Goal: Entertainment & Leisure: Consume media (video, audio)

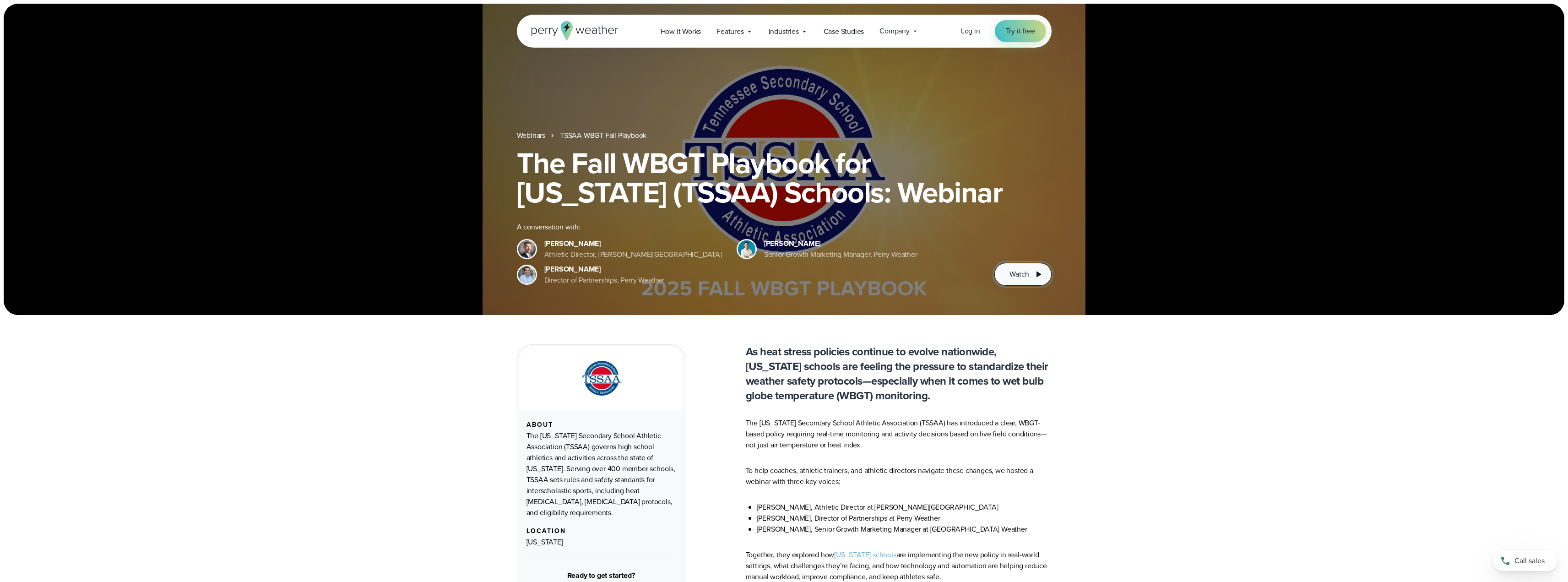
click at [1024, 274] on span "Watch" at bounding box center [1018, 274] width 19 height 11
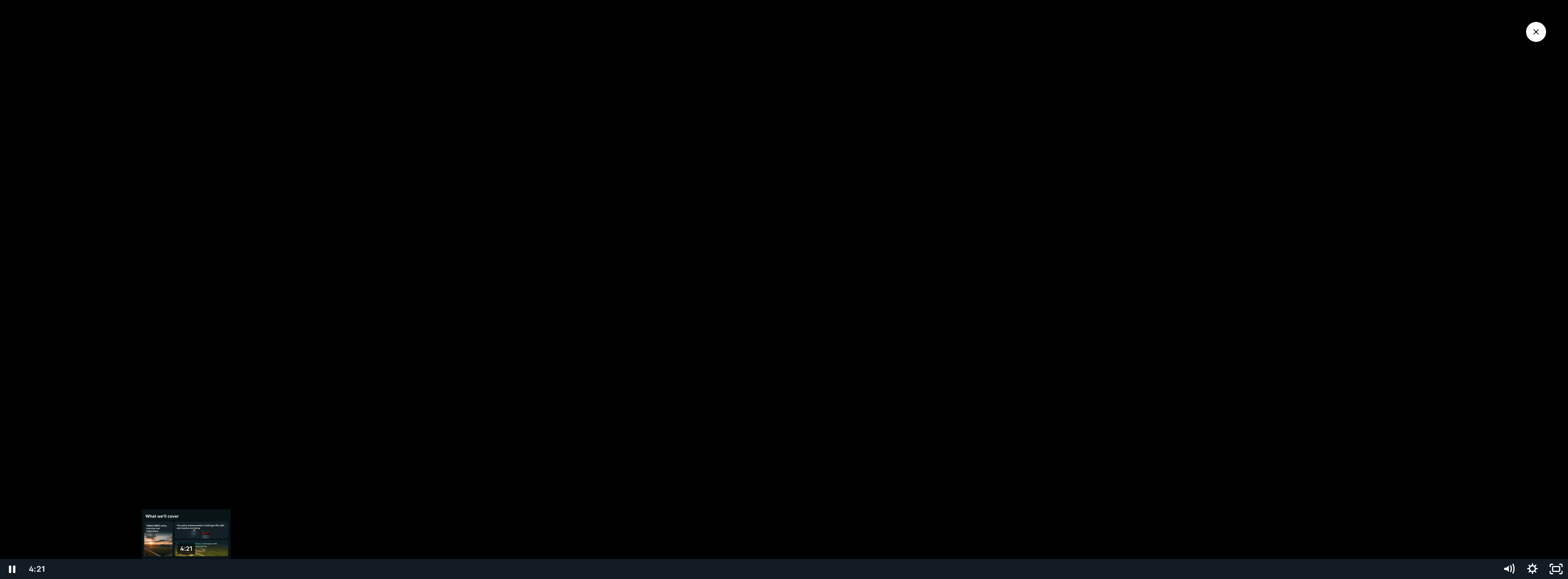
drag, startPoint x: 87, startPoint y: 570, endPoint x: 186, endPoint y: 569, distance: 99.0
click at [186, 569] on div "Playbar" at bounding box center [186, 569] width 7 height 7
drag, startPoint x: 189, startPoint y: 569, endPoint x: 222, endPoint y: 567, distance: 33.1
click at [222, 567] on div "Playbar" at bounding box center [222, 569] width 7 height 7
drag, startPoint x: 222, startPoint y: 567, endPoint x: 255, endPoint y: 567, distance: 33.0
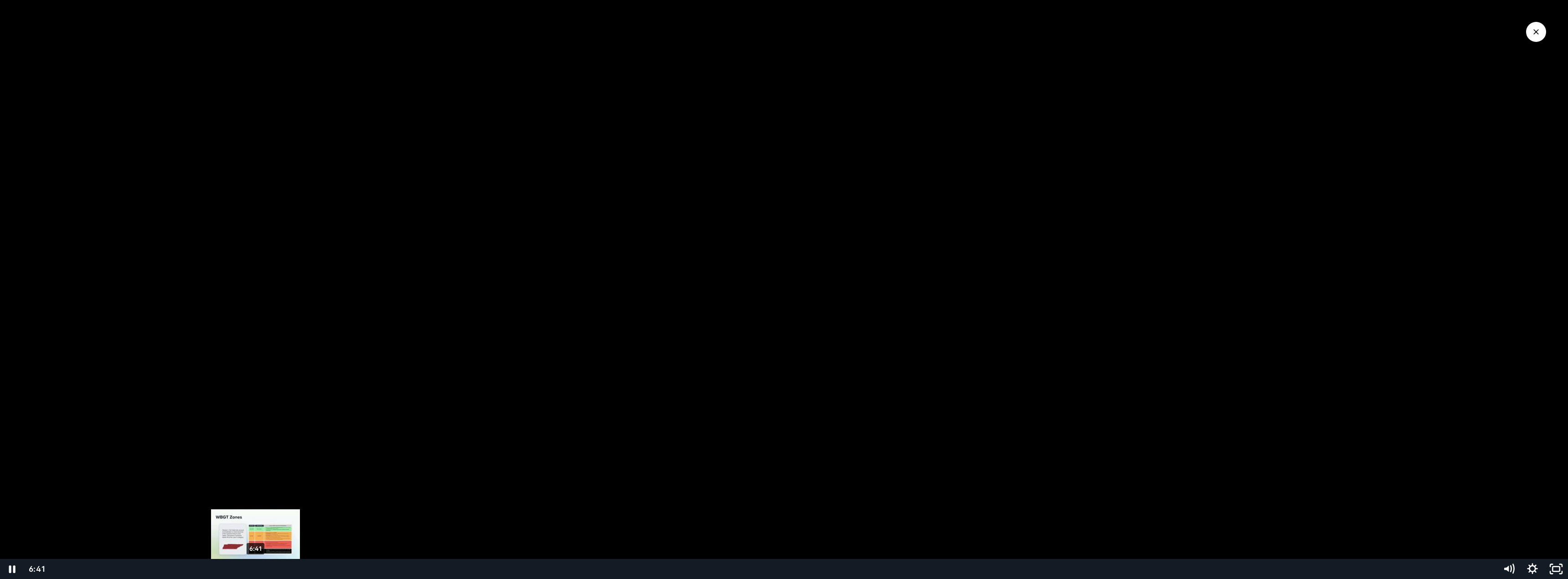
click at [255, 567] on div "Playbar" at bounding box center [255, 569] width 7 height 7
drag, startPoint x: 259, startPoint y: 569, endPoint x: 295, endPoint y: 569, distance: 36.0
click at [295, 569] on div "Playbar" at bounding box center [295, 569] width 7 height 7
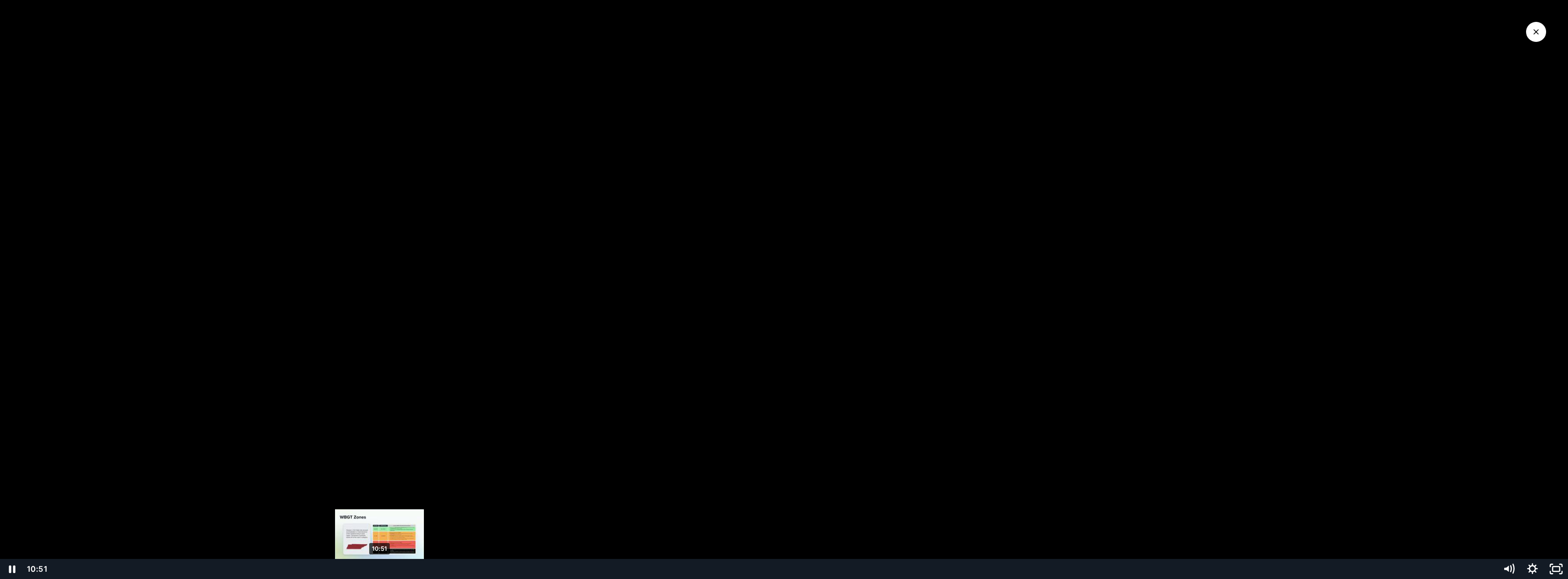
click at [380, 572] on div "10:51" at bounding box center [773, 569] width 1435 height 20
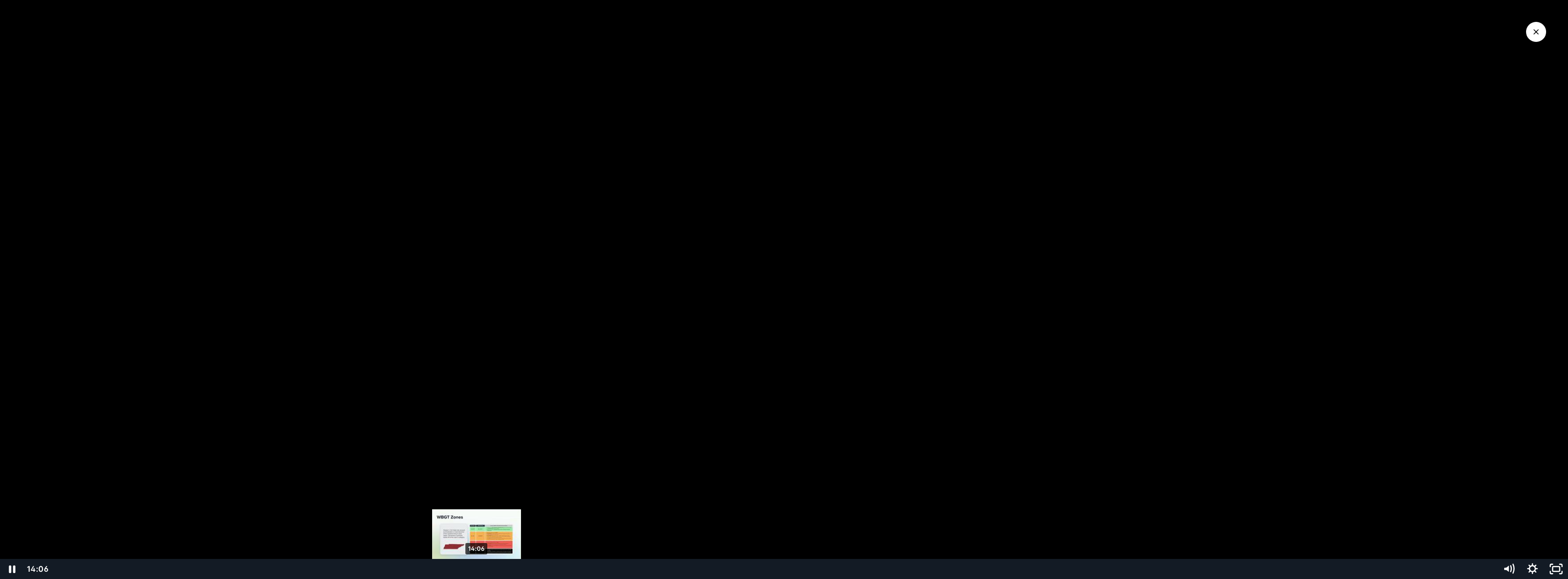
drag, startPoint x: 382, startPoint y: 569, endPoint x: 479, endPoint y: 572, distance: 97.0
click at [479, 572] on div "Playbar" at bounding box center [477, 569] width 7 height 7
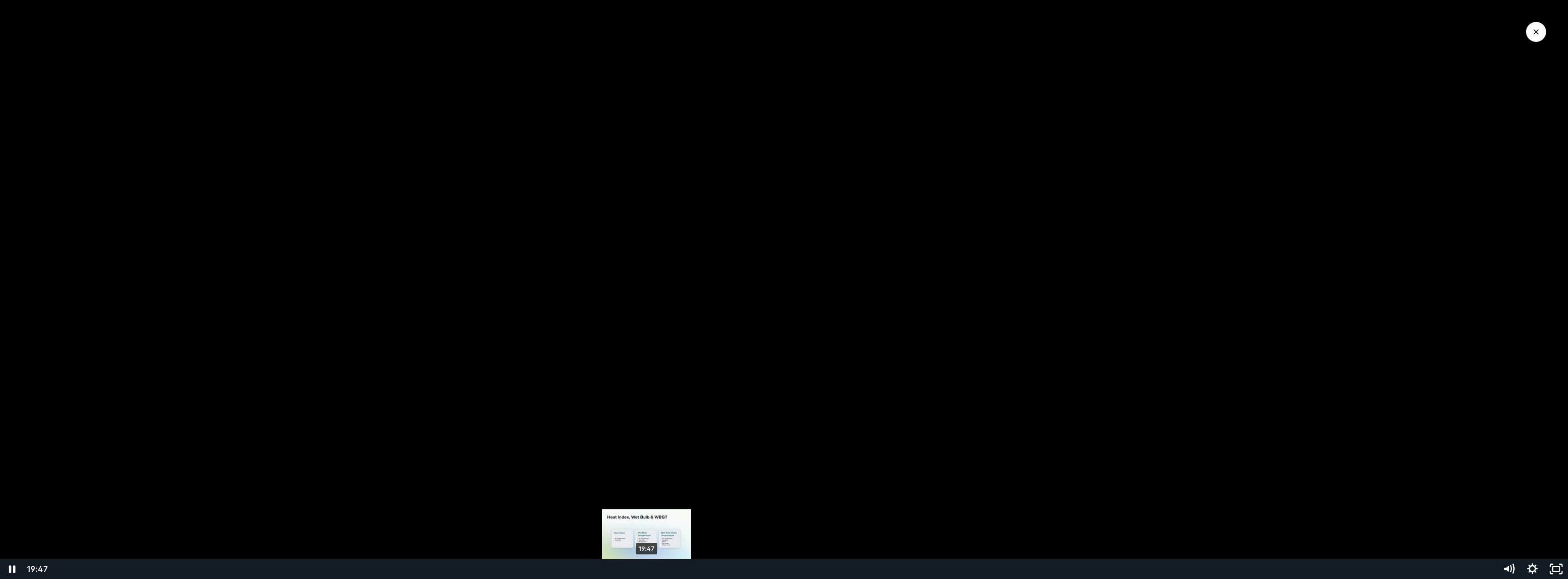
click at [649, 576] on div "19:47" at bounding box center [773, 569] width 1435 height 20
drag, startPoint x: 651, startPoint y: 569, endPoint x: 743, endPoint y: 569, distance: 92.0
click at [732, 569] on div "Playbar" at bounding box center [728, 569] width 7 height 7
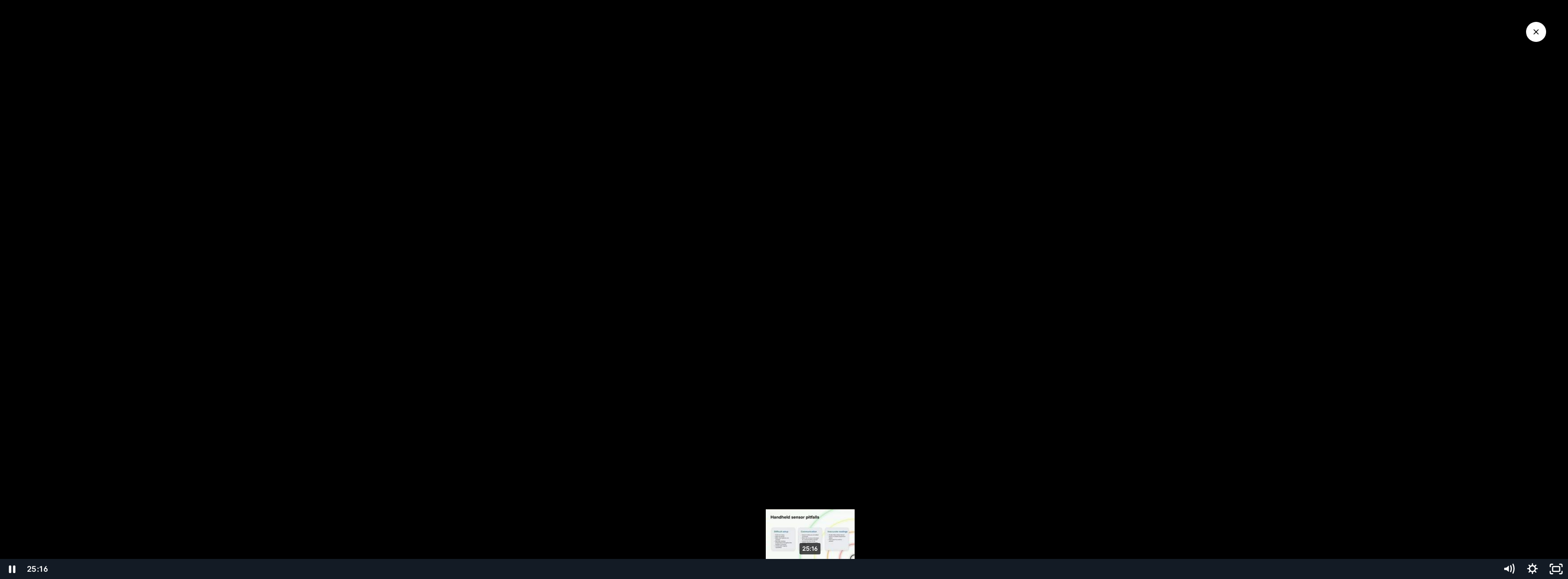
drag, startPoint x: 747, startPoint y: 568, endPoint x: 810, endPoint y: 567, distance: 63.0
click at [810, 567] on div "Playbar" at bounding box center [810, 569] width 7 height 7
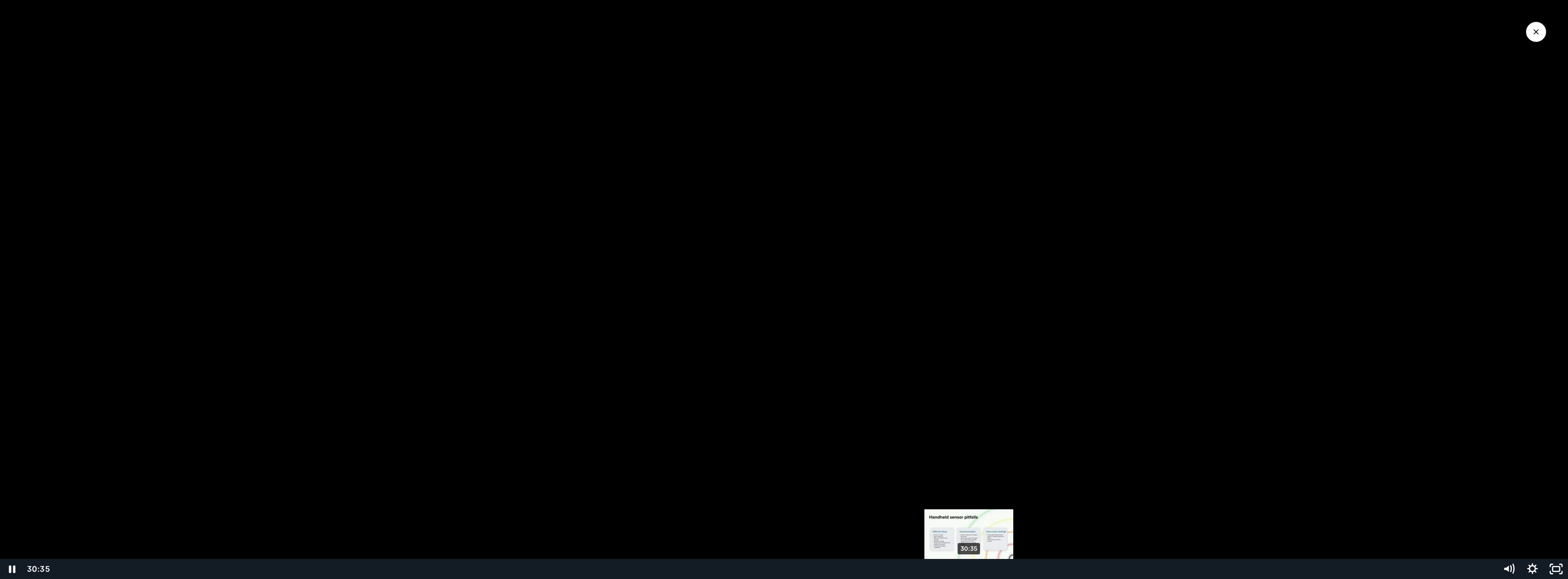
drag, startPoint x: 814, startPoint y: 567, endPoint x: 969, endPoint y: 568, distance: 155.0
click at [969, 568] on div "Playbar" at bounding box center [968, 569] width 7 height 7
drag, startPoint x: 970, startPoint y: 568, endPoint x: 1003, endPoint y: 568, distance: 33.0
click at [1003, 568] on div "Playbar" at bounding box center [1002, 569] width 7 height 7
drag, startPoint x: 1011, startPoint y: 569, endPoint x: 1056, endPoint y: 566, distance: 45.1
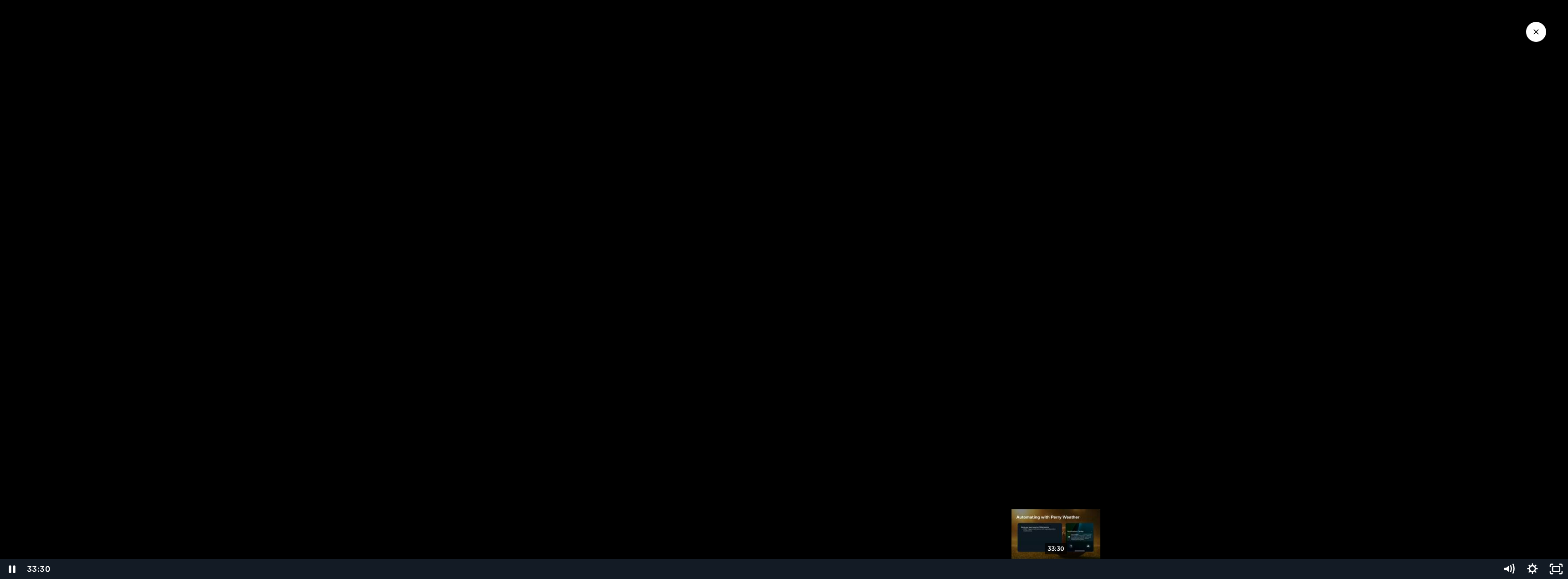
click at [1056, 566] on div "Playbar" at bounding box center [1056, 569] width 7 height 7
drag, startPoint x: 1091, startPoint y: 571, endPoint x: 1278, endPoint y: 569, distance: 187.0
click at [1278, 569] on div "Playbar" at bounding box center [1278, 569] width 7 height 7
drag, startPoint x: 1278, startPoint y: 569, endPoint x: 1383, endPoint y: 569, distance: 105.0
click at [1382, 569] on div "Playbar" at bounding box center [1377, 569] width 7 height 7
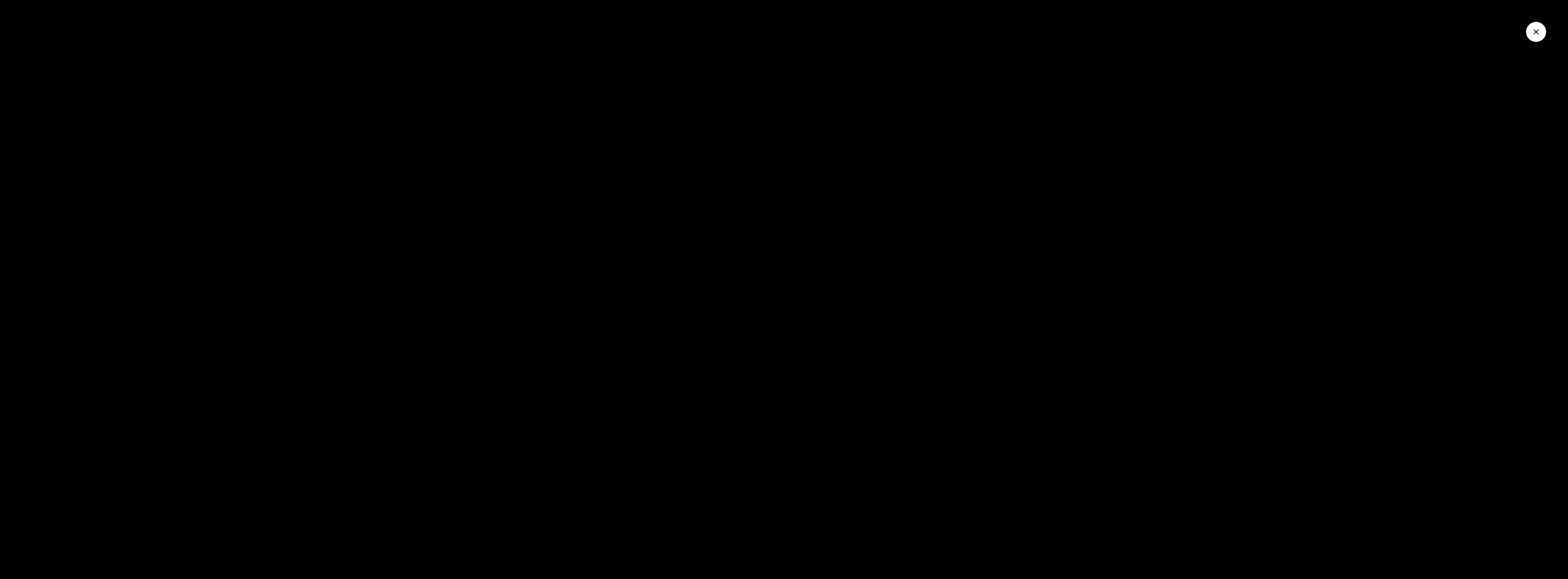
click at [1536, 36] on icon "Close Video" at bounding box center [1536, 32] width 9 height 9
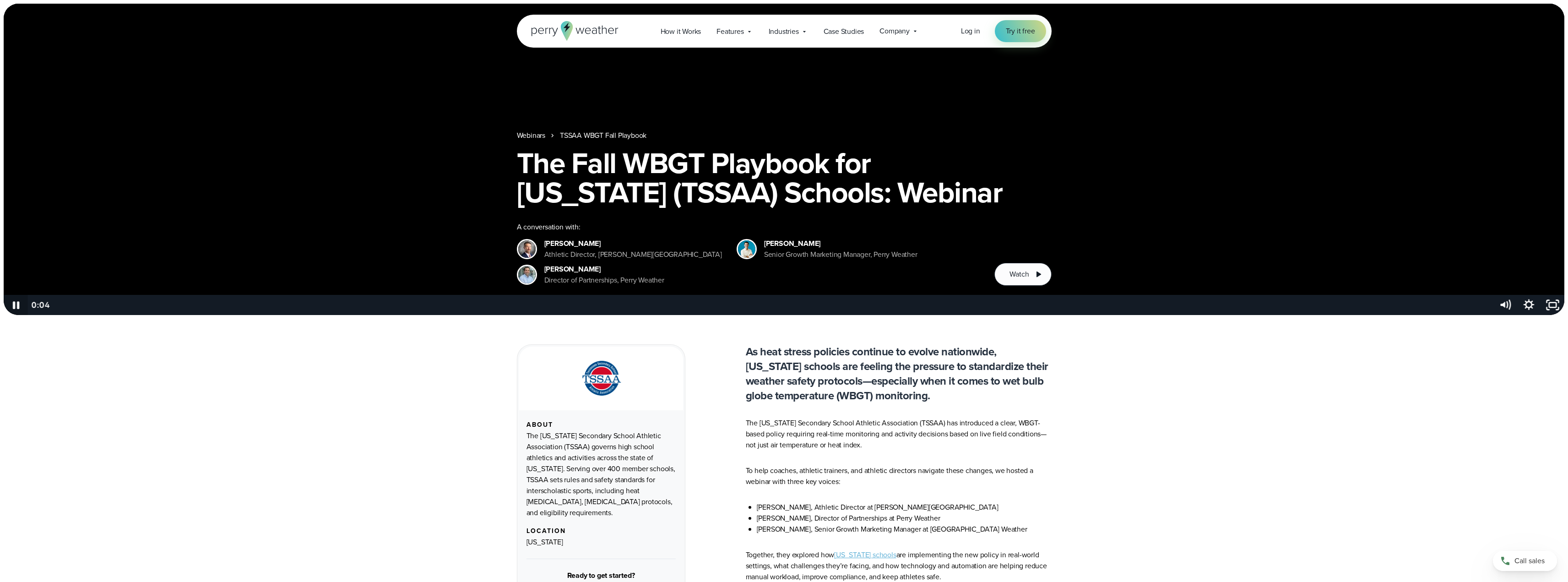
click at [17, 304] on icon "Pause" at bounding box center [15, 304] width 24 height 20
